Goal: Information Seeking & Learning: Learn about a topic

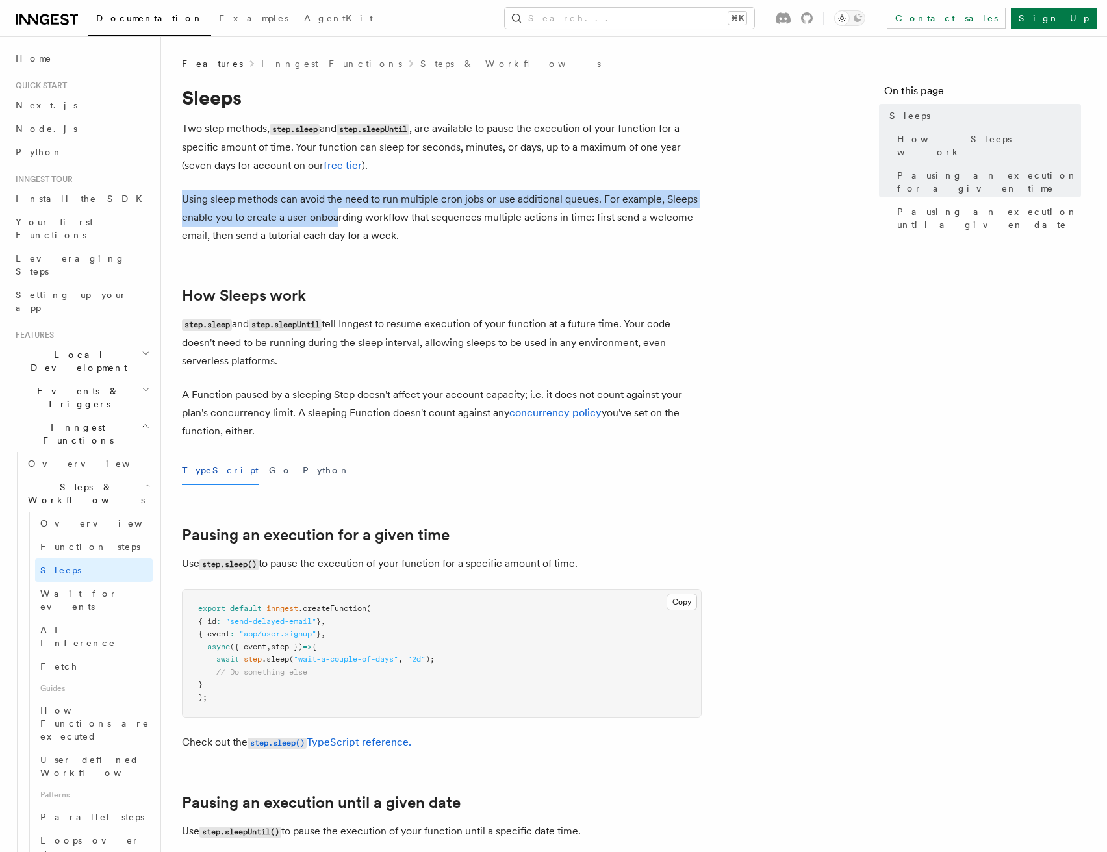
drag, startPoint x: 194, startPoint y: 201, endPoint x: 337, endPoint y: 212, distance: 143.9
click at [337, 212] on p "Using sleep methods can avoid the need to run multiple cron jobs or use additio…" at bounding box center [441, 217] width 519 height 55
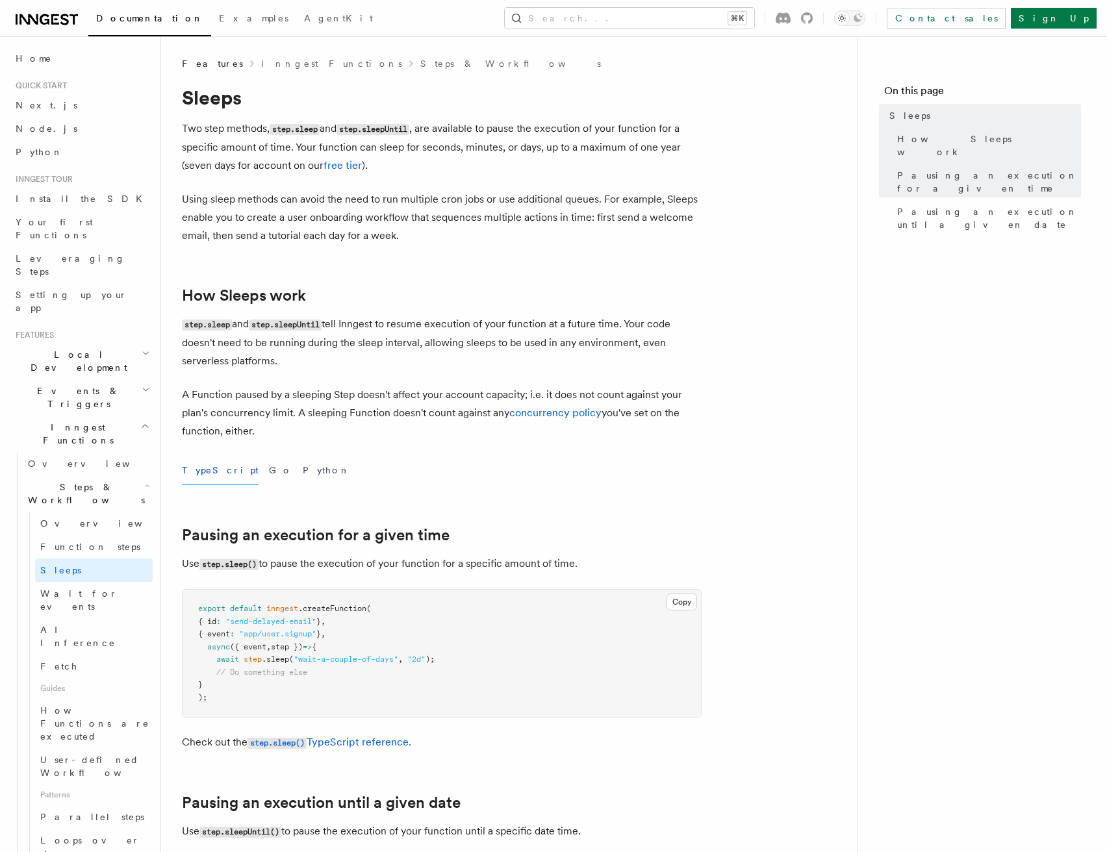
click at [601, 201] on p "Using sleep methods can avoid the need to run multiple cron jobs or use additio…" at bounding box center [441, 217] width 519 height 55
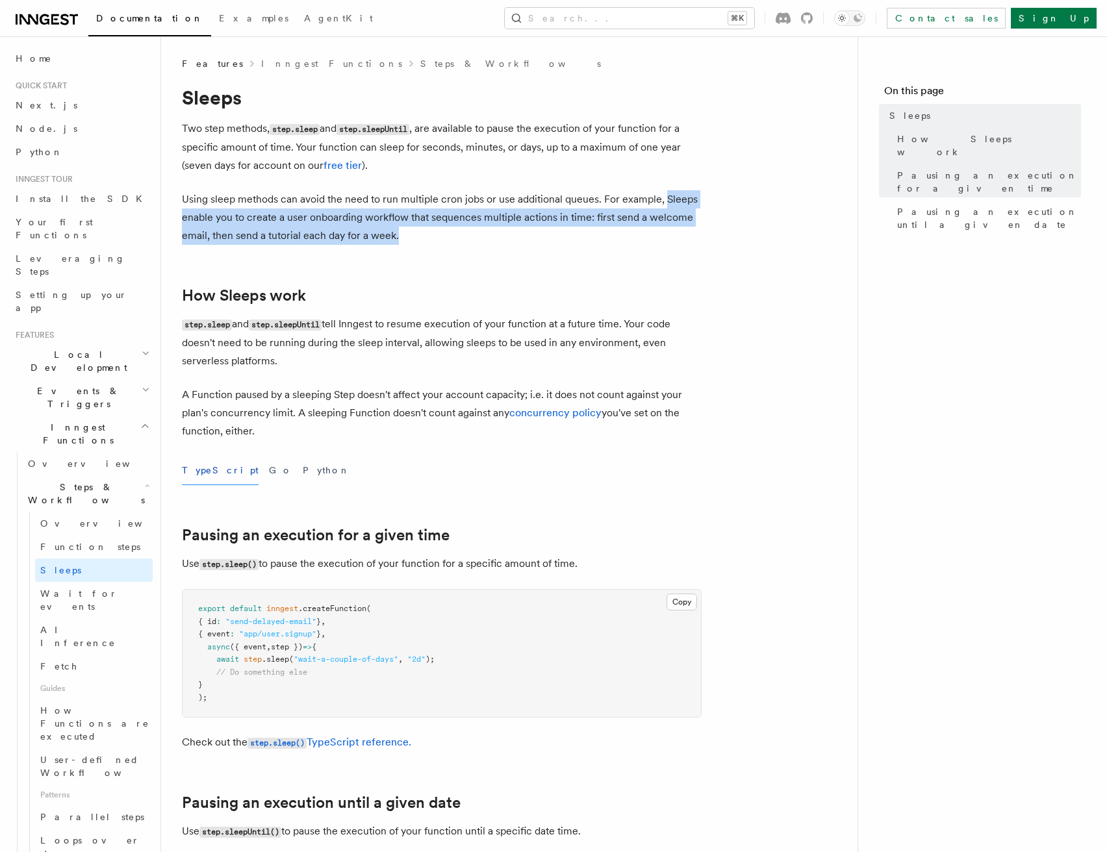
drag, startPoint x: 664, startPoint y: 200, endPoint x: 573, endPoint y: 235, distance: 97.4
click at [573, 235] on p "Using sleep methods can avoid the need to run multiple cron jobs or use additio…" at bounding box center [441, 217] width 519 height 55
copy p "Sleeps enable you to create a user onboarding workflow that sequences multiple …"
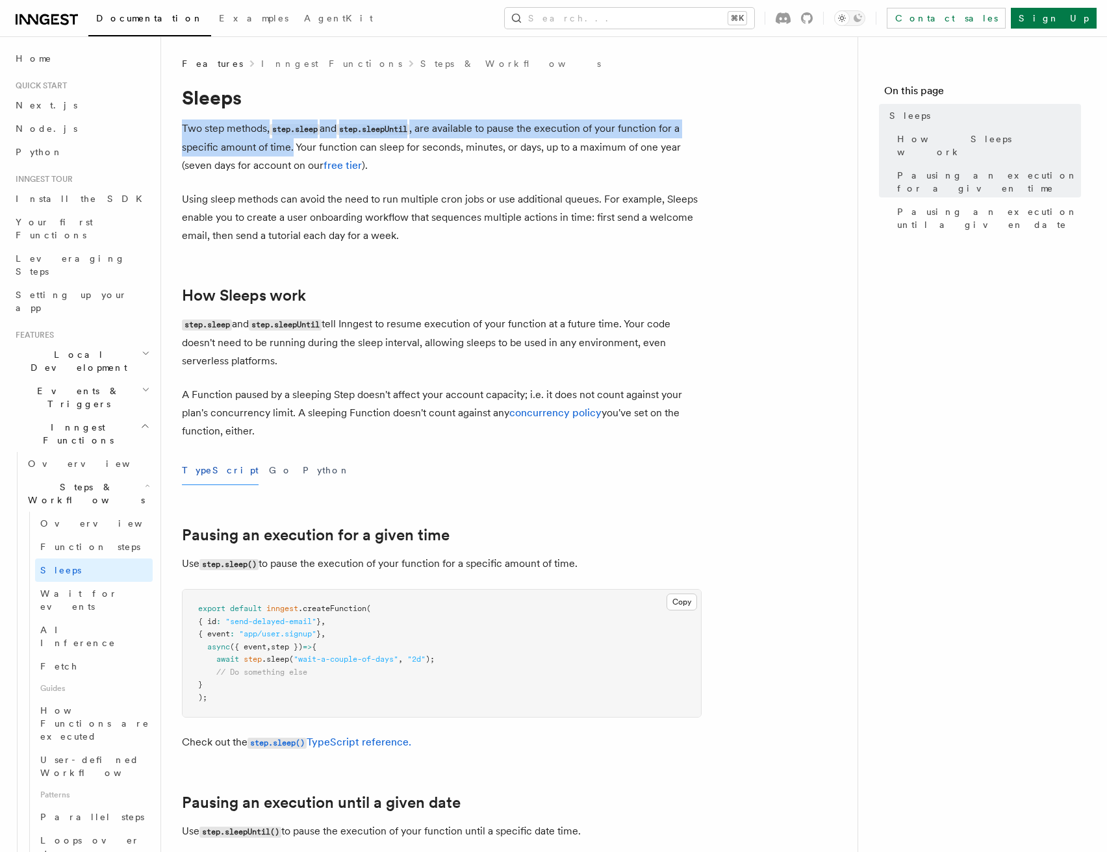
drag, startPoint x: 173, startPoint y: 128, endPoint x: 290, endPoint y: 147, distance: 118.5
click at [291, 147] on div "Features Inngest Functions Steps & Workflows Sleeps Two step methods, step.slee…" at bounding box center [530, 788] width 738 height 1576
copy p "Two step methods, step.sleep and step.sleepUntil , are available to pause the e…"
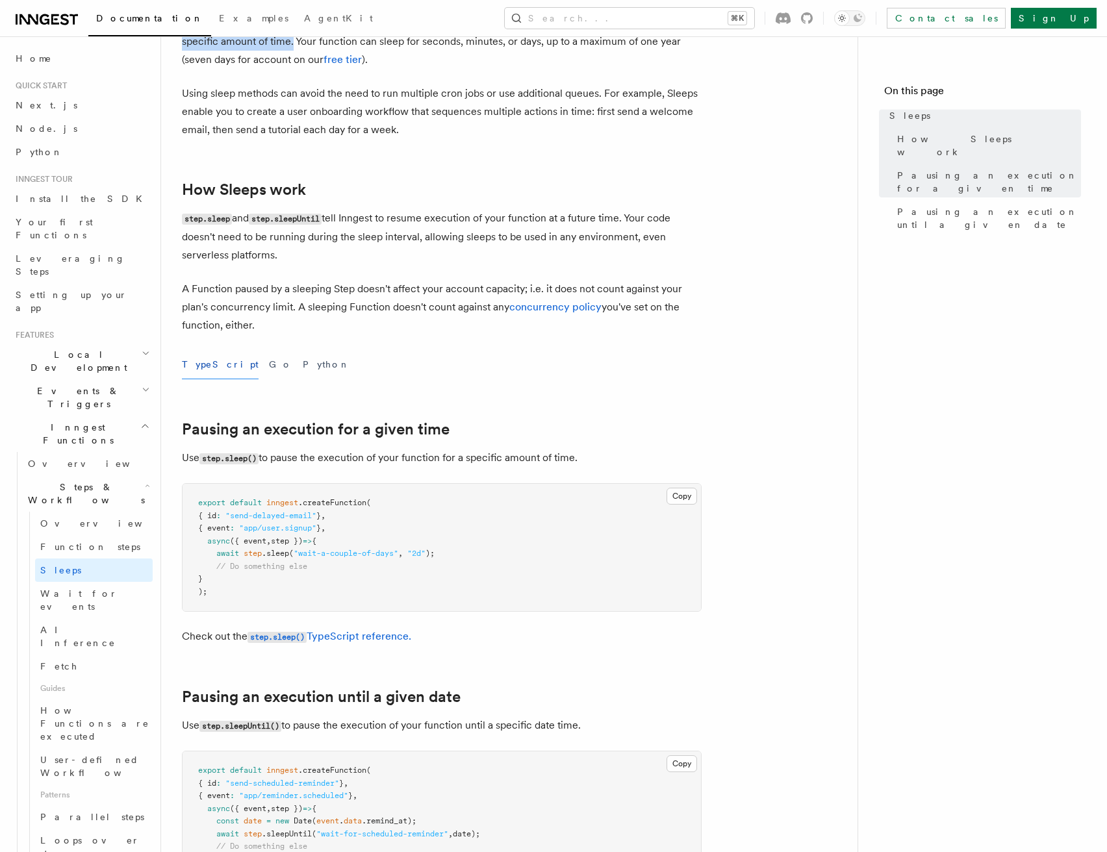
scroll to position [44, 0]
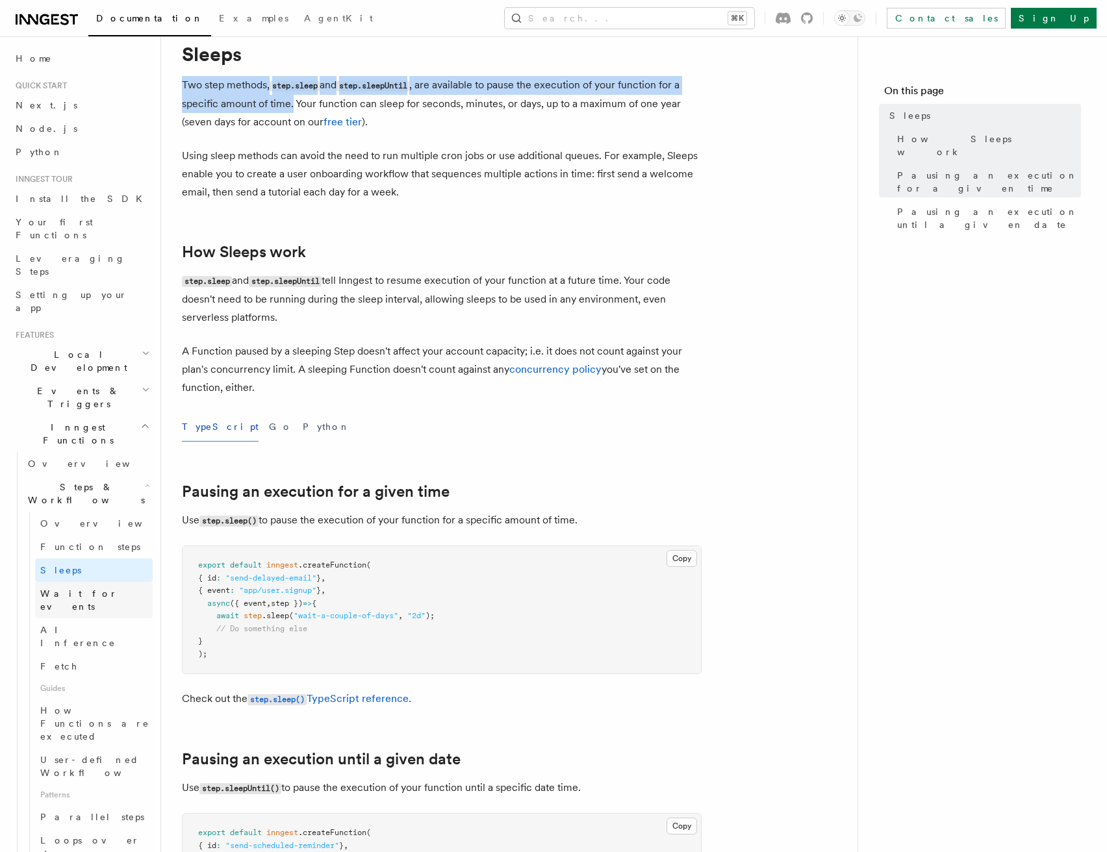
click at [103, 582] on link "Wait for events" at bounding box center [94, 600] width 118 height 36
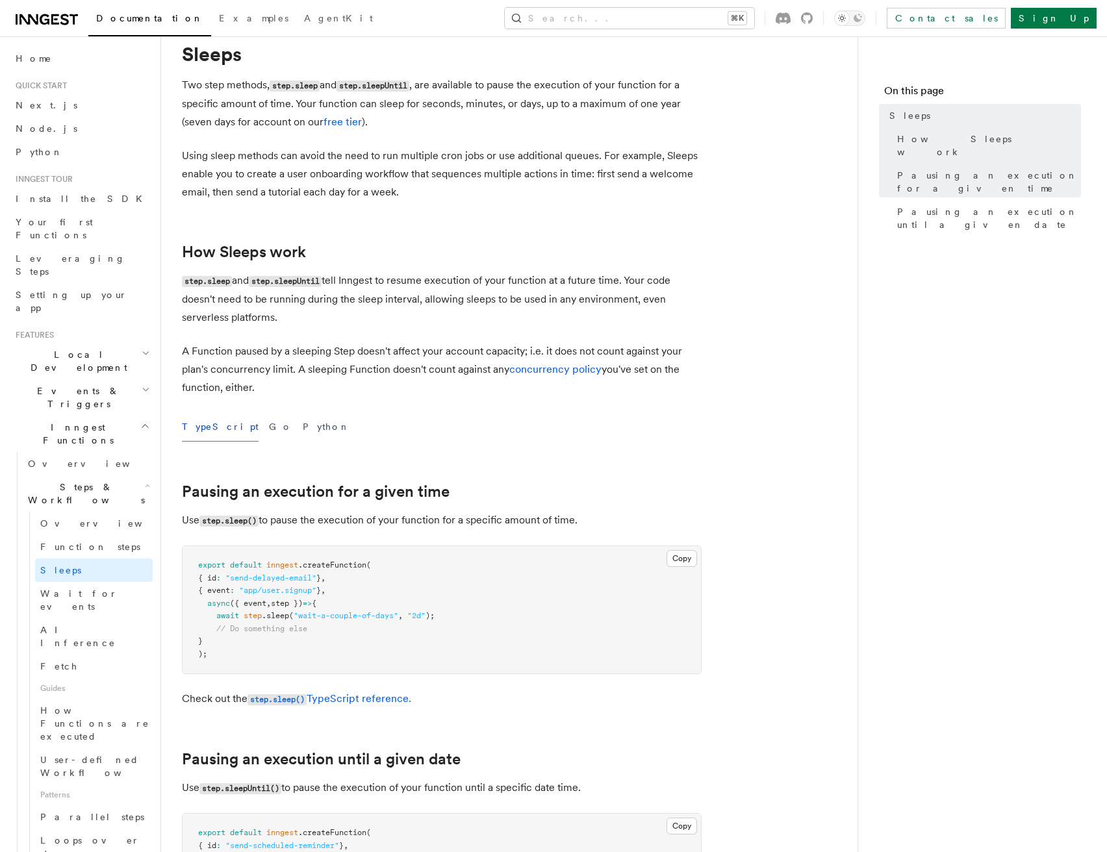
drag, startPoint x: 347, startPoint y: 158, endPoint x: 323, endPoint y: 96, distance: 66.8
click at [345, 157] on p "Using sleep methods can avoid the need to run multiple cron jobs or use additio…" at bounding box center [441, 174] width 519 height 55
drag, startPoint x: 323, startPoint y: 83, endPoint x: 275, endPoint y: 88, distance: 48.3
click at [275, 88] on p "Two step methods, step.sleep and step.sleepUntil , are available to pause the e…" at bounding box center [441, 103] width 519 height 55
copy code "step.sleep"
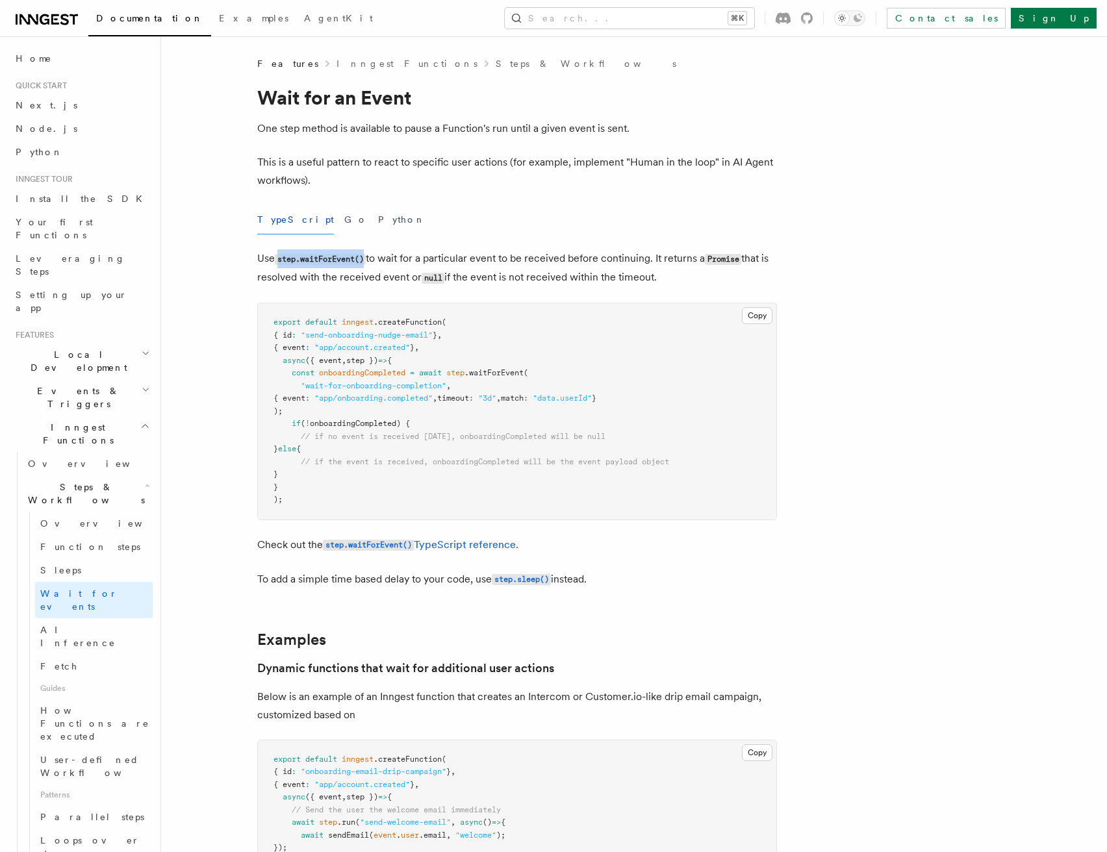
drag, startPoint x: 277, startPoint y: 258, endPoint x: 369, endPoint y: 260, distance: 91.6
click at [366, 260] on code "step.waitForEvent()" at bounding box center [320, 259] width 91 height 11
copy code "step.waitForEvent()"
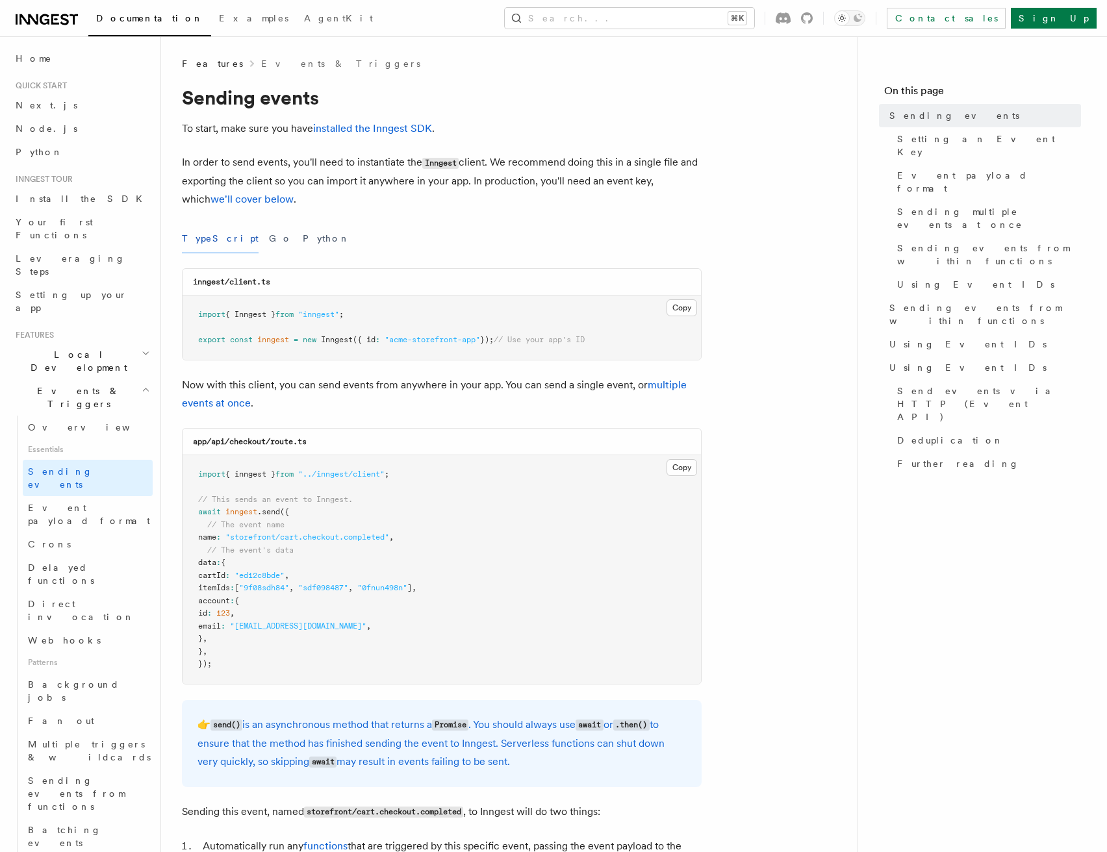
scroll to position [6, 0]
